Goal: Transaction & Acquisition: Book appointment/travel/reservation

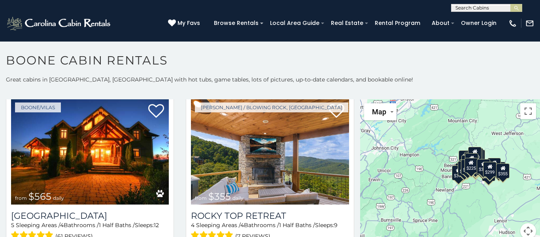
scroll to position [383, 0]
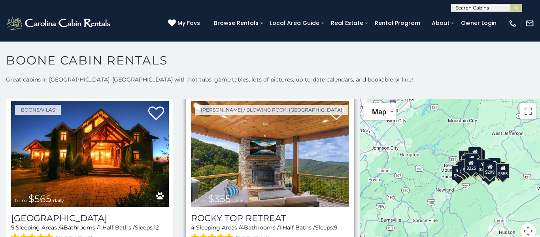
click at [268, 155] on img at bounding box center [270, 154] width 158 height 106
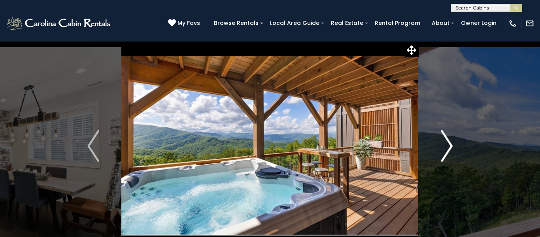
click at [453, 150] on img "Next" at bounding box center [447, 146] width 12 height 32
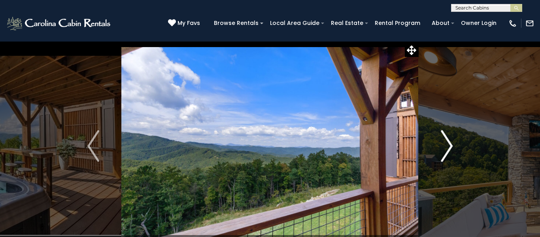
click at [452, 150] on img "Next" at bounding box center [447, 146] width 12 height 32
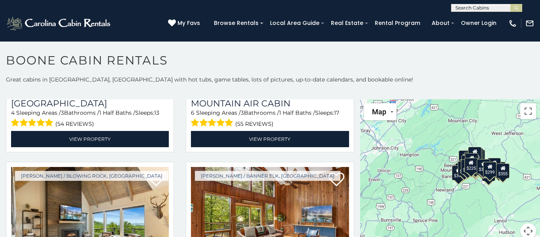
scroll to position [2305, 0]
